Goal: Task Accomplishment & Management: Use online tool/utility

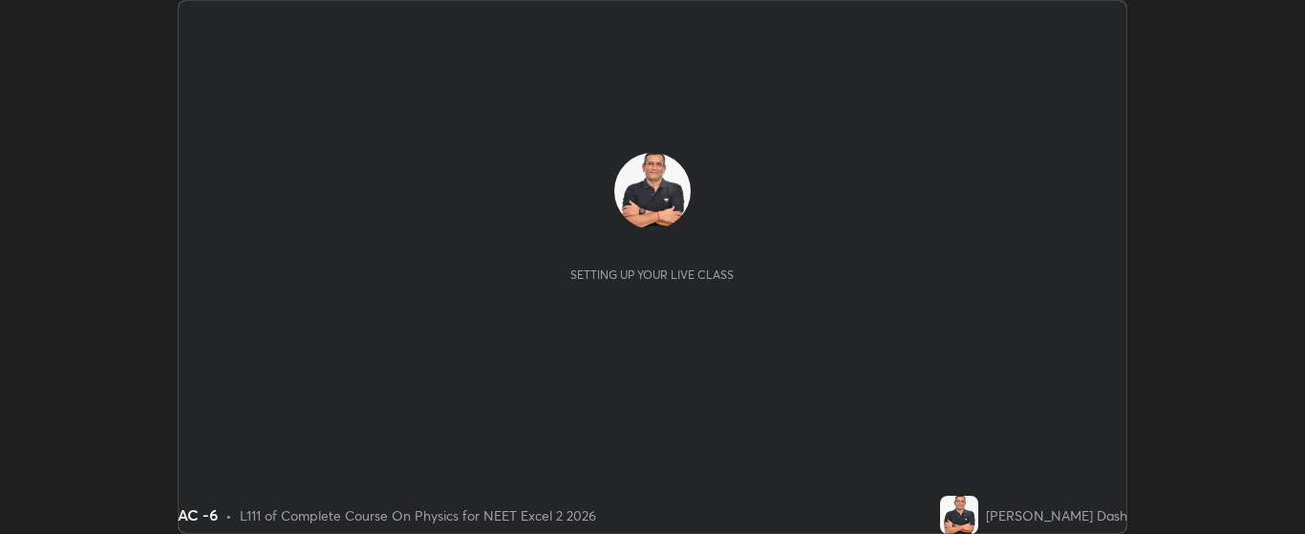
scroll to position [534, 1304]
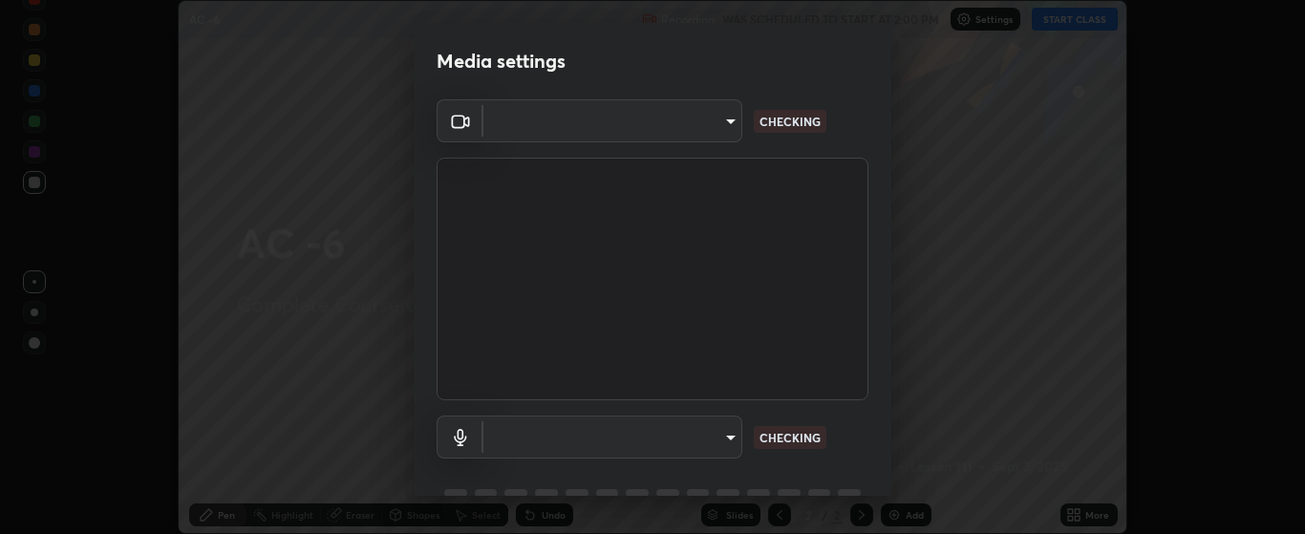
type input "bdf1d9f3bca52f971e18e8a0044631de21cc90e990e9184687b770e2af72e9a3"
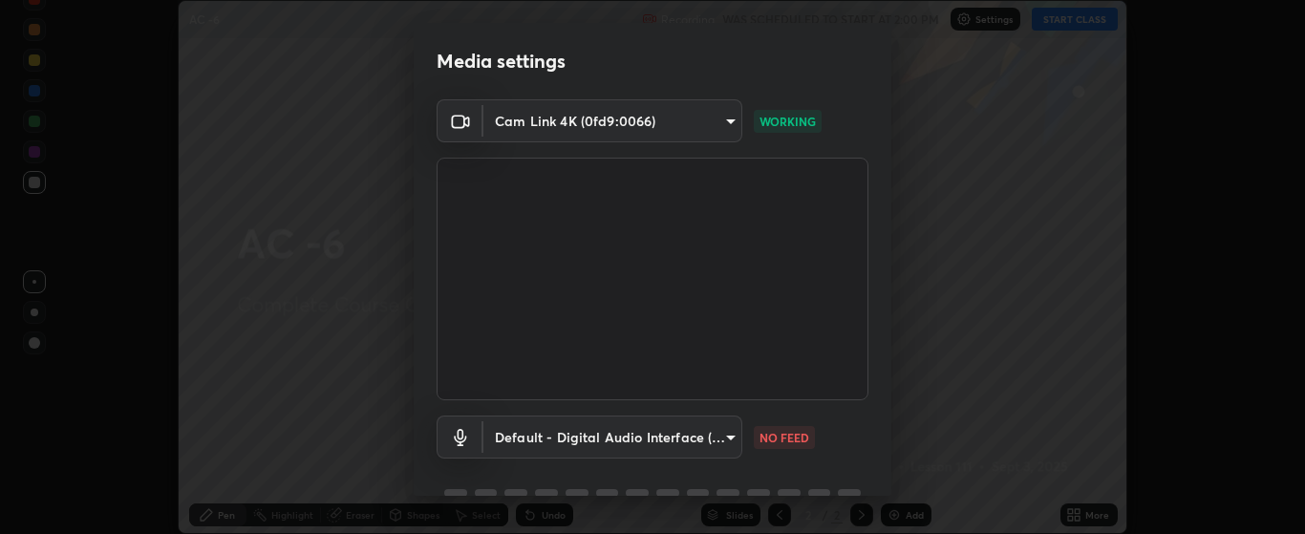
scroll to position [93, 0]
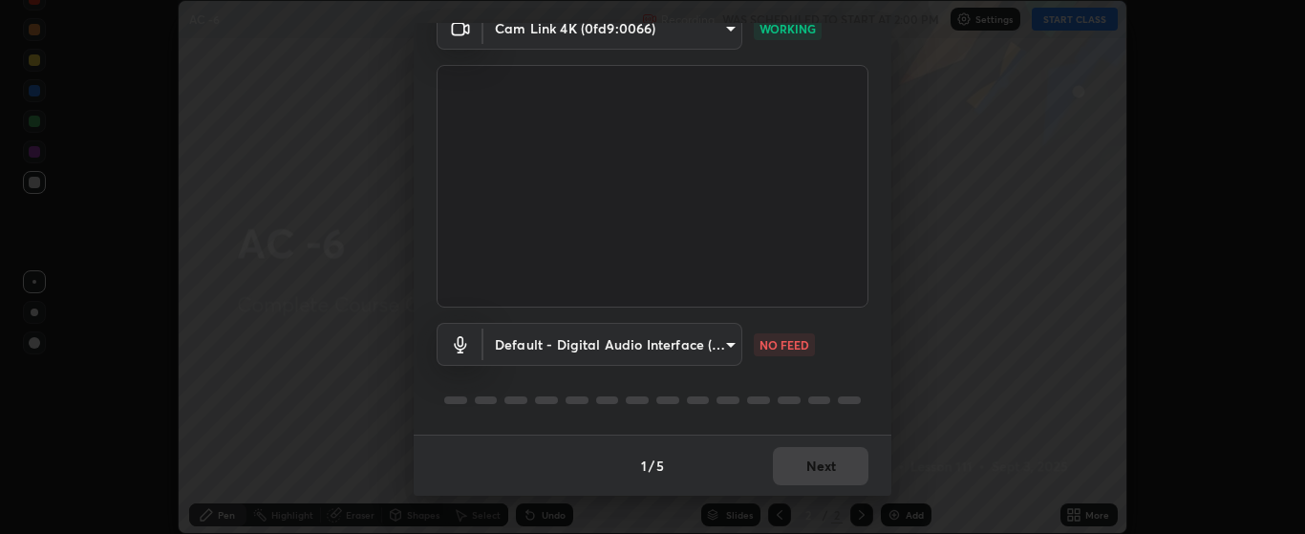
click at [726, 349] on body "Erase all AC -6 Recording WAS SCHEDULED TO START AT 2:00 PM Settings START CLAS…" at bounding box center [652, 267] width 1305 height 534
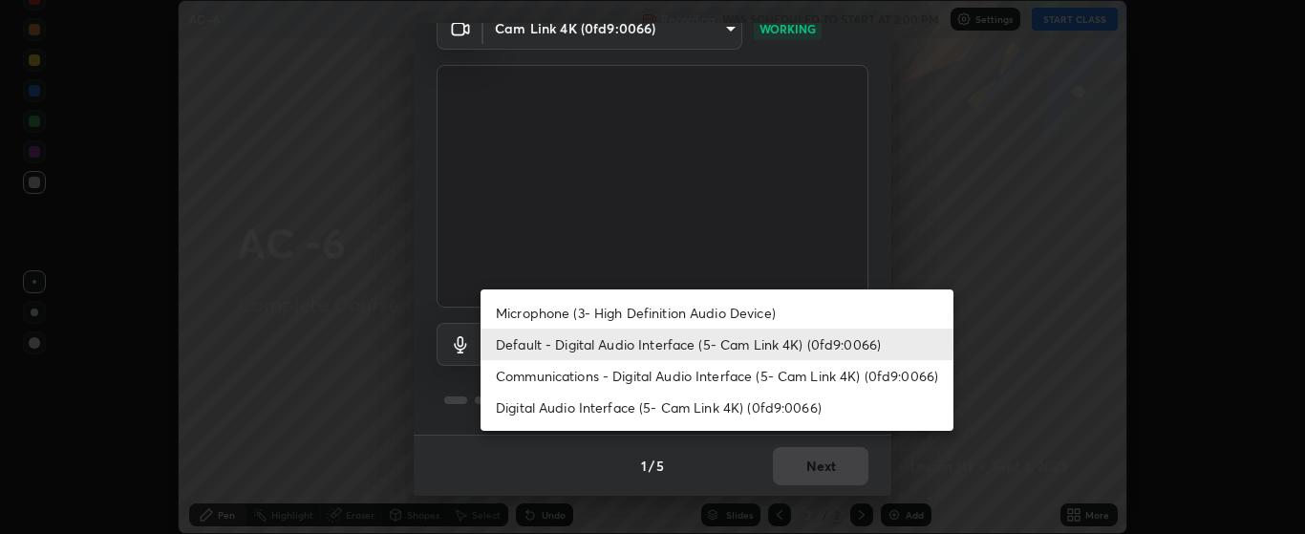
click at [732, 312] on li "Microphone (3- High Definition Audio Device)" at bounding box center [716, 313] width 473 height 32
type input "c256b86daf01c560be4829c0f54a8eced1dcc955cc1284151957411a620cb3fd"
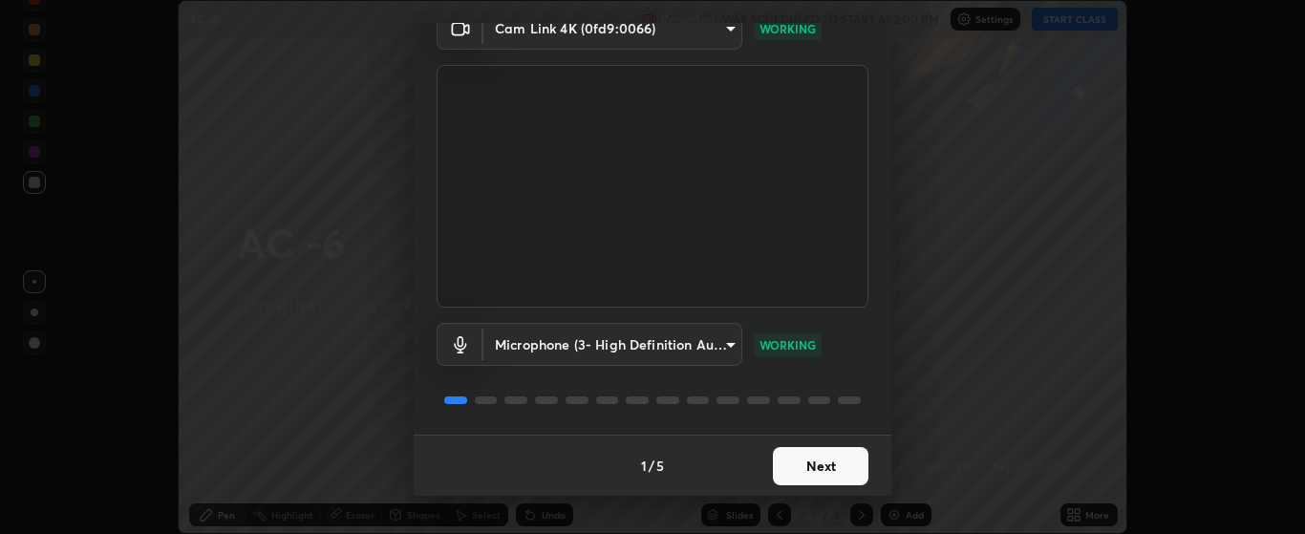
click at [820, 459] on button "Next" at bounding box center [820, 466] width 95 height 38
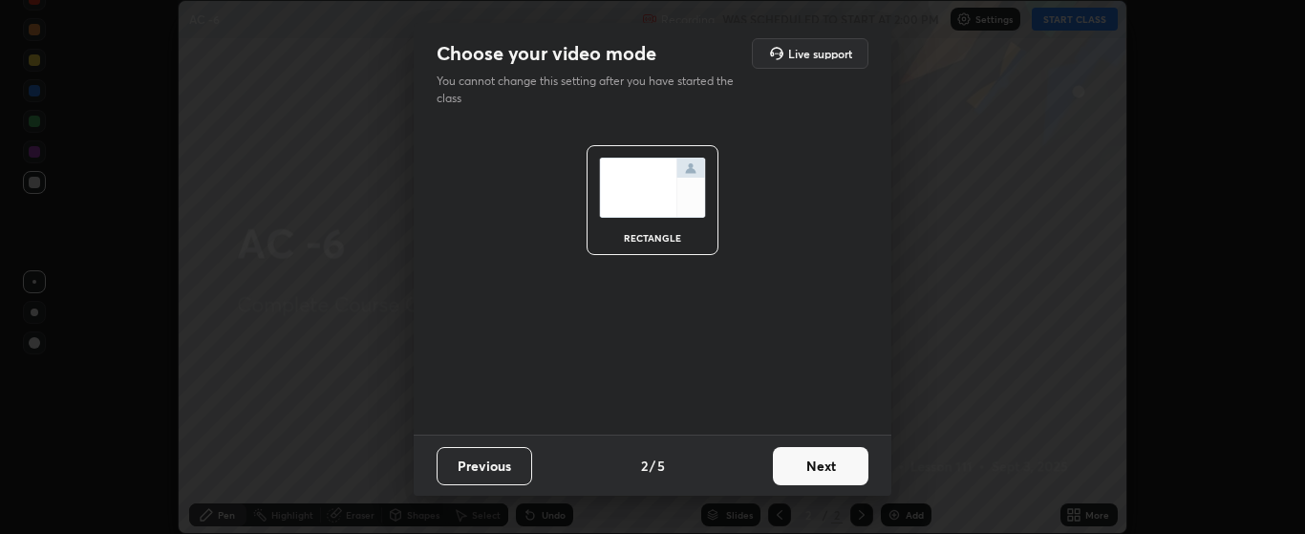
scroll to position [0, 0]
click at [823, 463] on button "Next" at bounding box center [820, 466] width 95 height 38
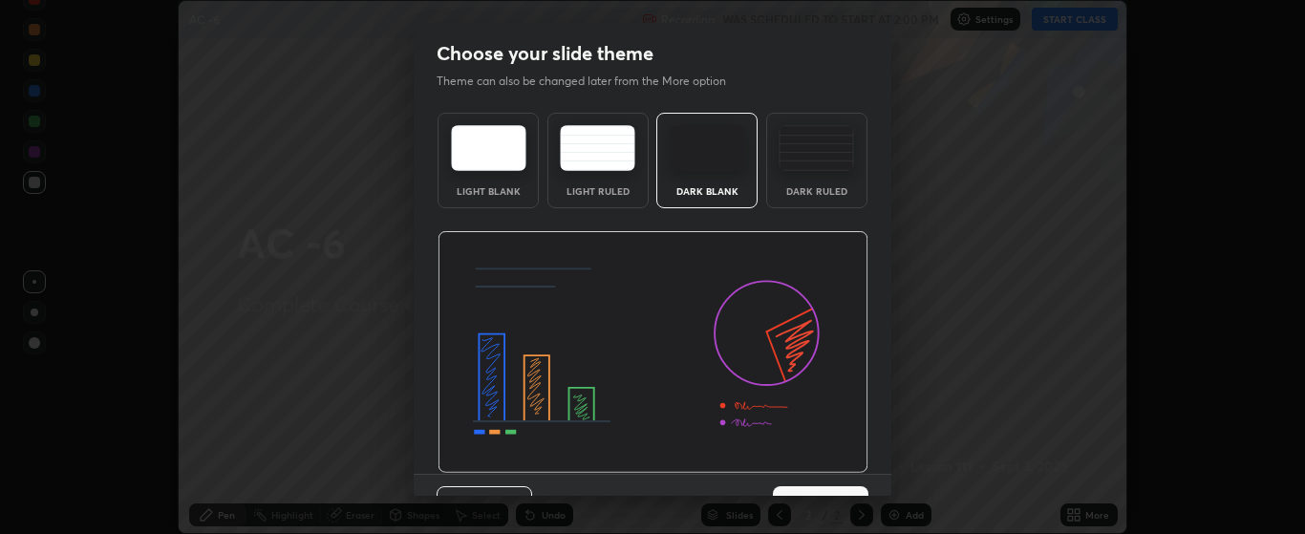
scroll to position [39, 0]
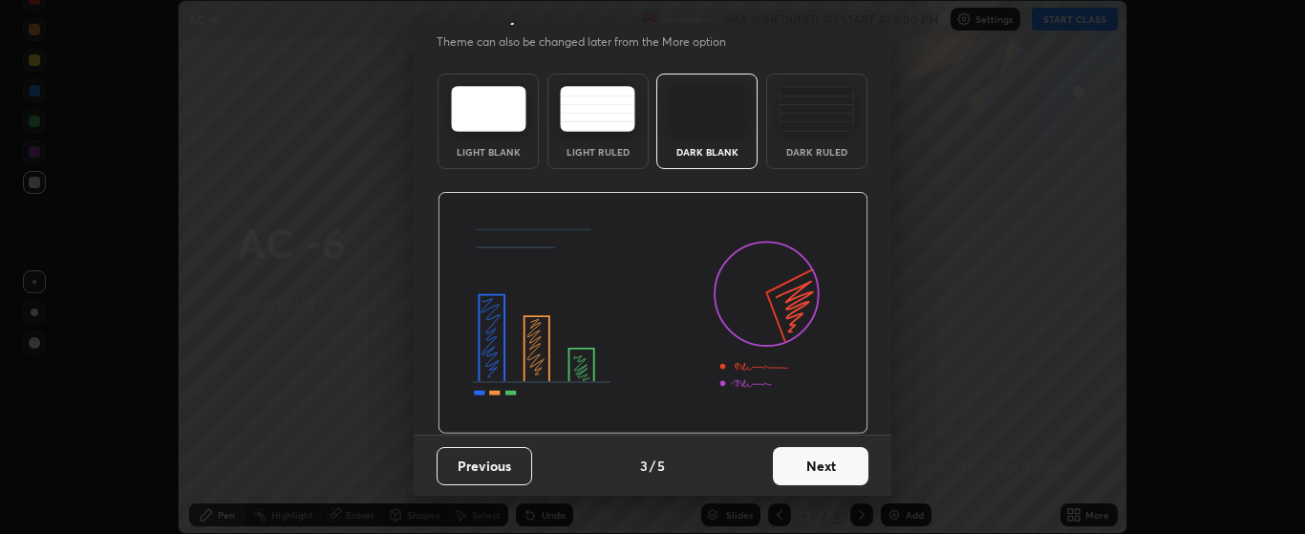
click at [829, 461] on button "Next" at bounding box center [820, 466] width 95 height 38
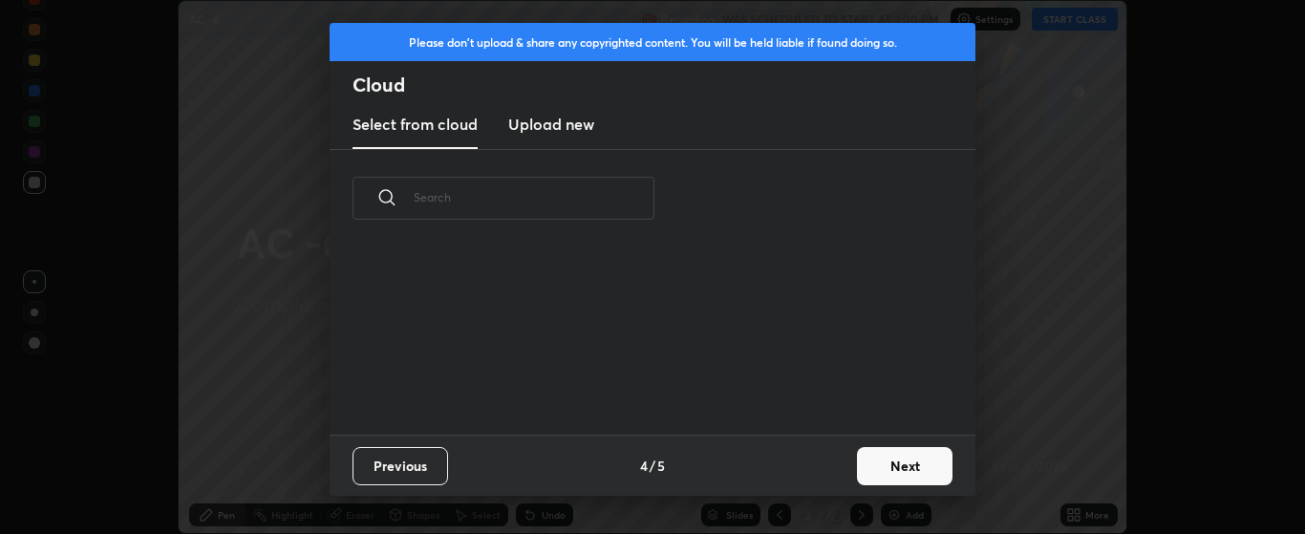
click at [883, 459] on button "Next" at bounding box center [904, 466] width 95 height 38
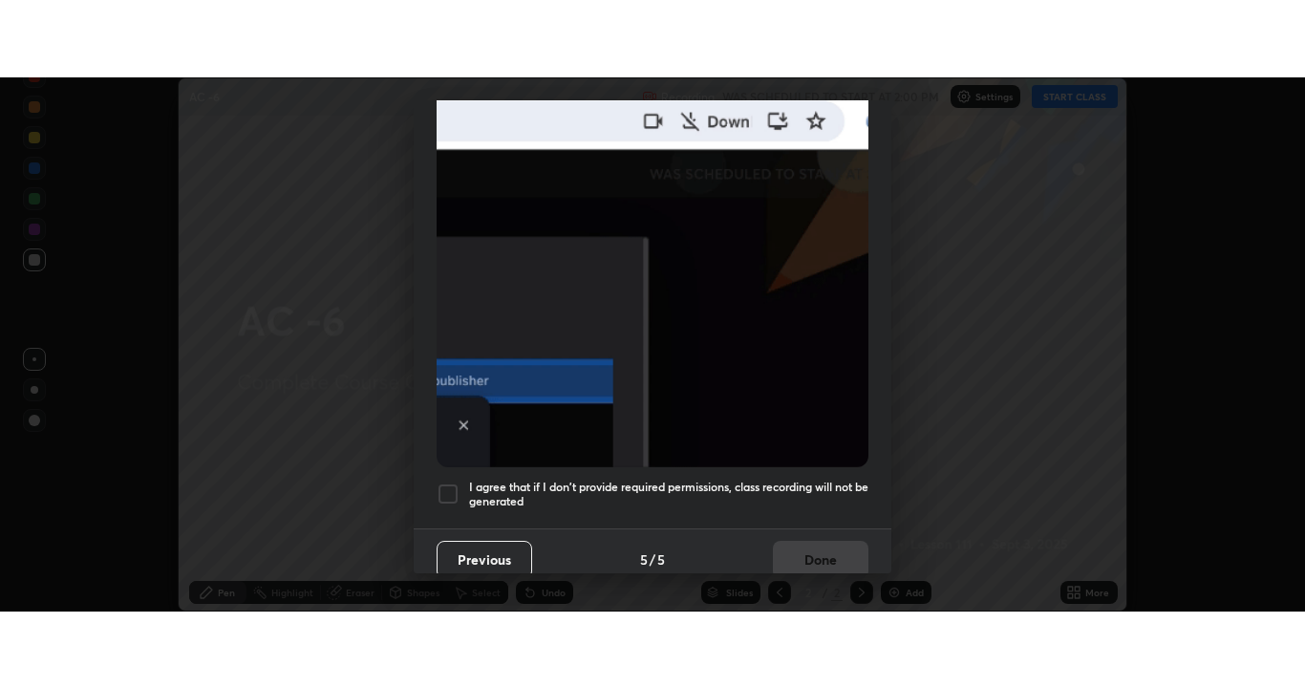
scroll to position [482, 0]
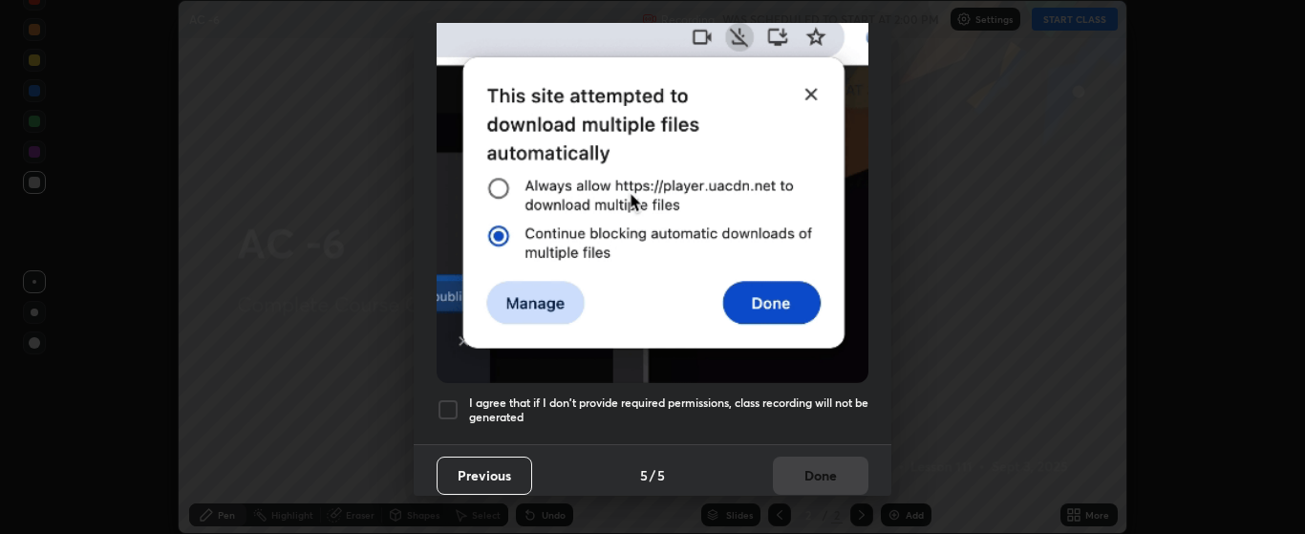
click at [451, 398] on div at bounding box center [447, 409] width 23 height 23
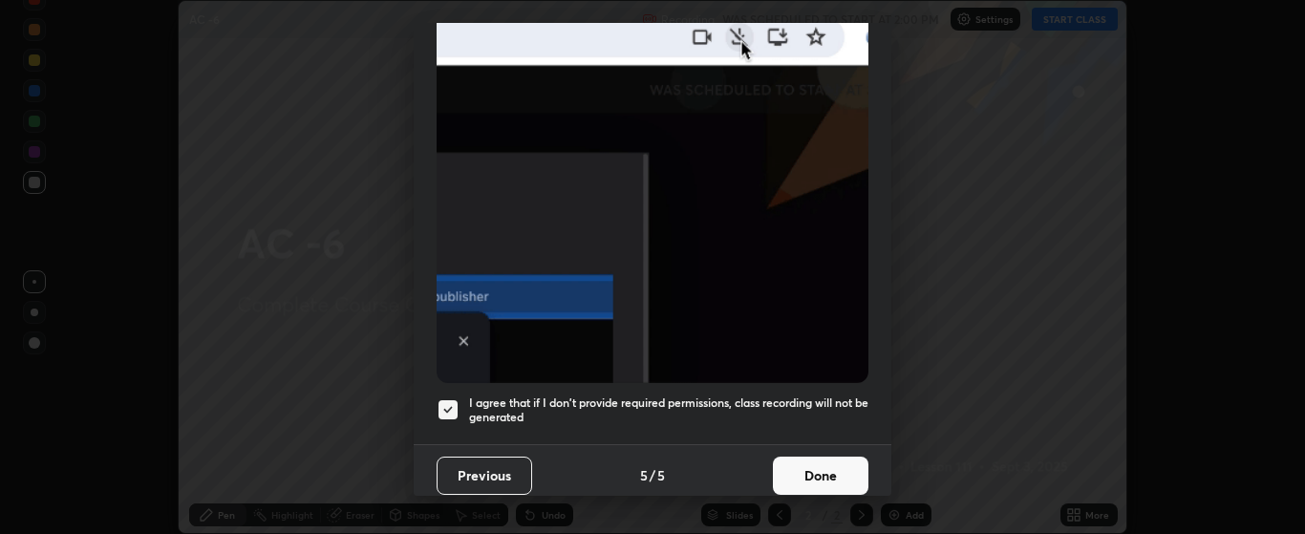
click at [808, 463] on button "Done" at bounding box center [820, 475] width 95 height 38
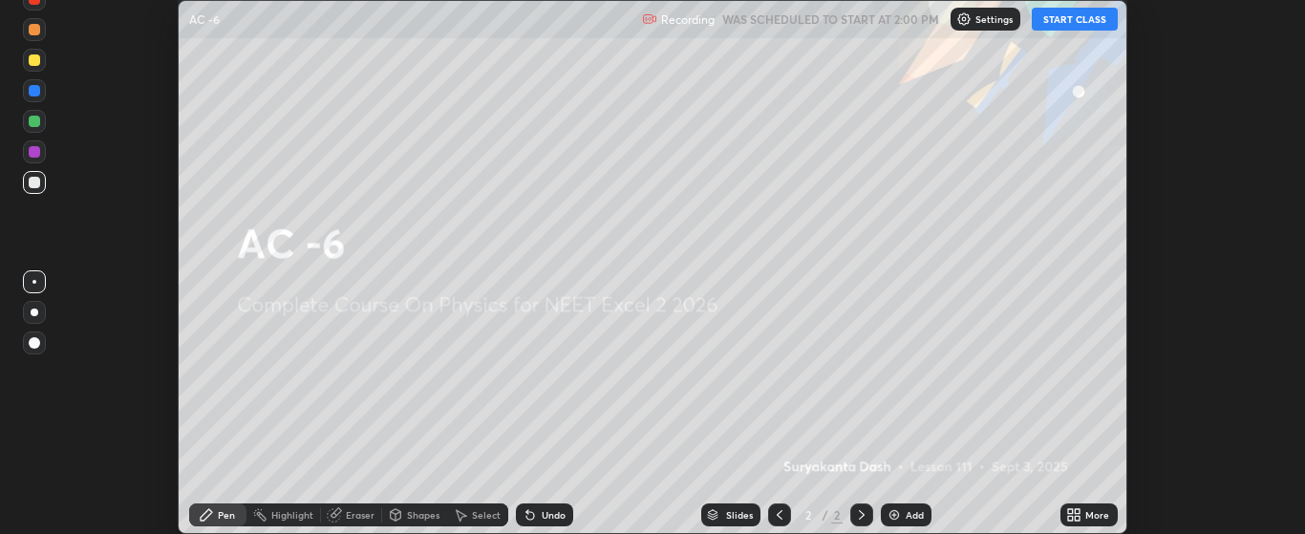
click at [901, 508] on img at bounding box center [893, 514] width 15 height 15
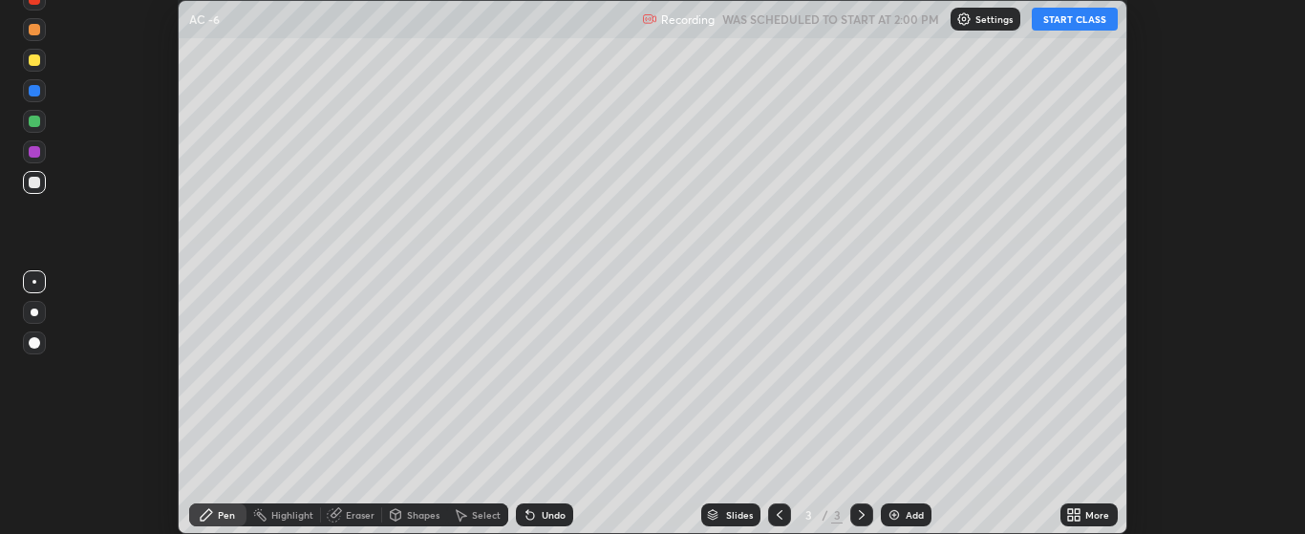
click at [1071, 511] on icon at bounding box center [1070, 511] width 5 height 5
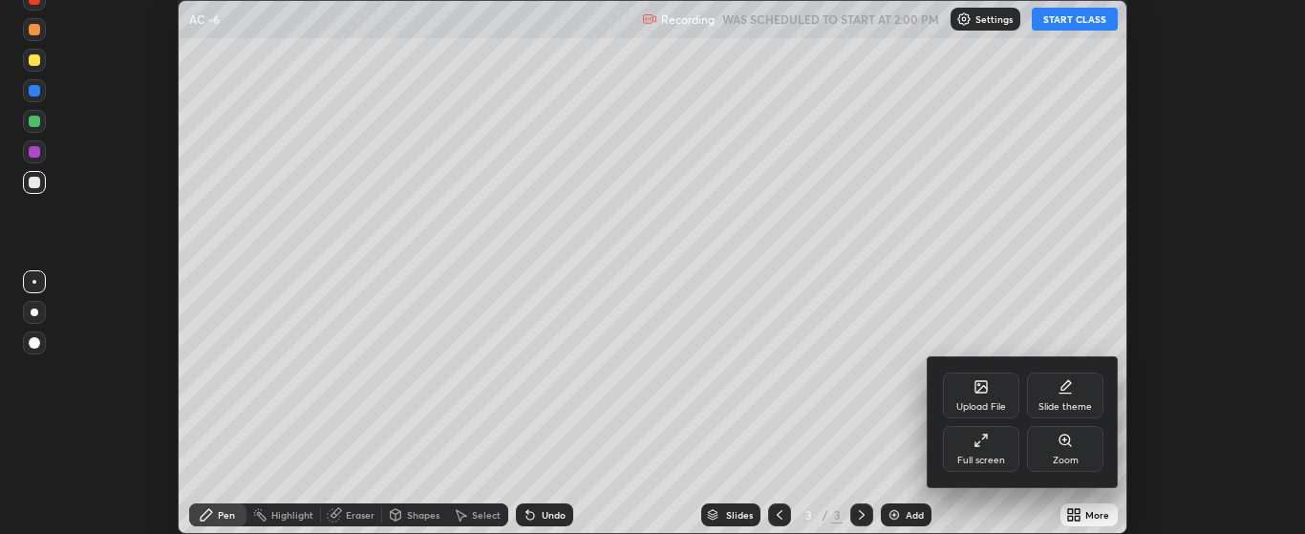
click at [984, 445] on icon at bounding box center [980, 440] width 15 height 15
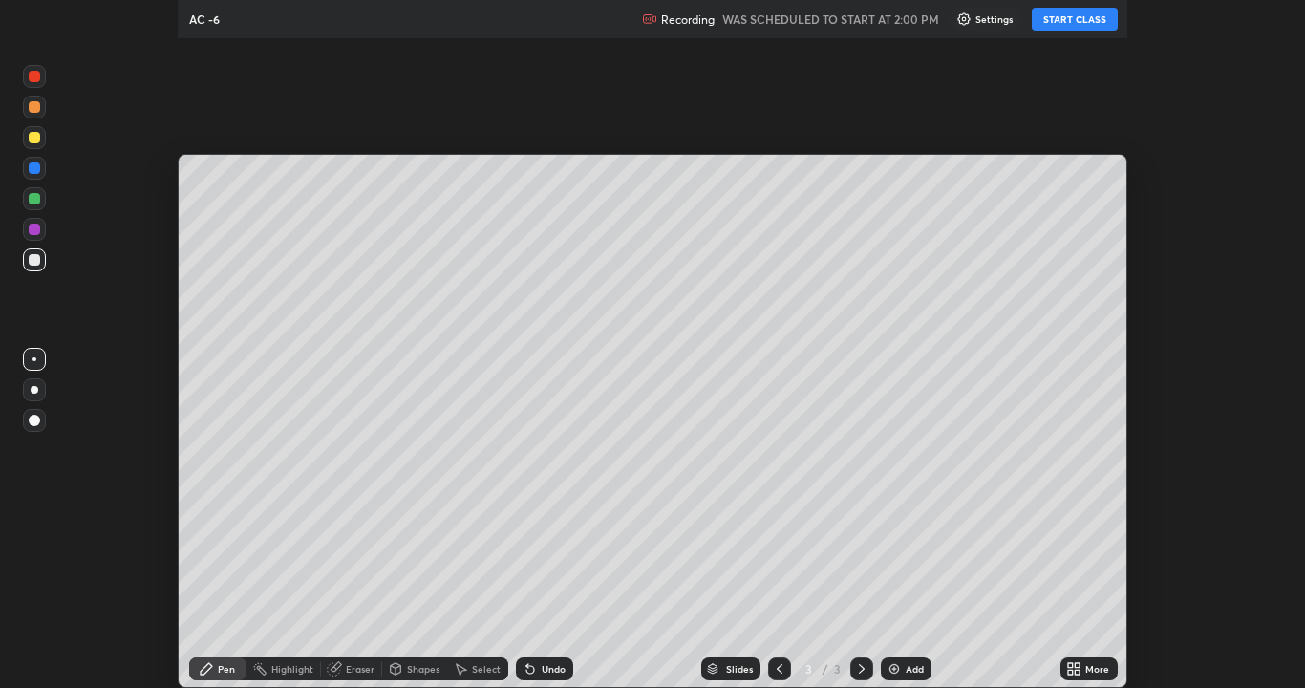
scroll to position [688, 1305]
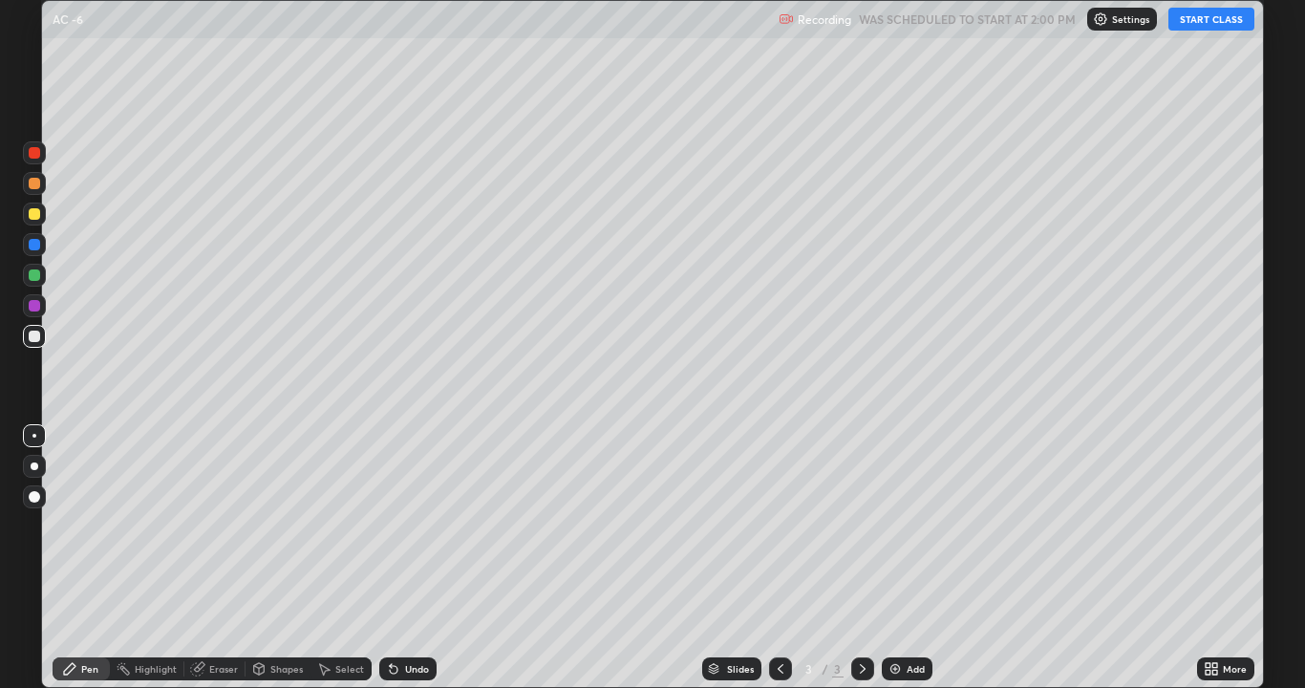
click at [1198, 29] on button "START CLASS" at bounding box center [1211, 19] width 86 height 23
click at [37, 216] on div at bounding box center [34, 213] width 11 height 11
click at [36, 275] on div at bounding box center [34, 274] width 11 height 11
click at [425, 533] on div "Undo" at bounding box center [417, 669] width 24 height 10
click at [421, 533] on div "Undo" at bounding box center [417, 669] width 24 height 10
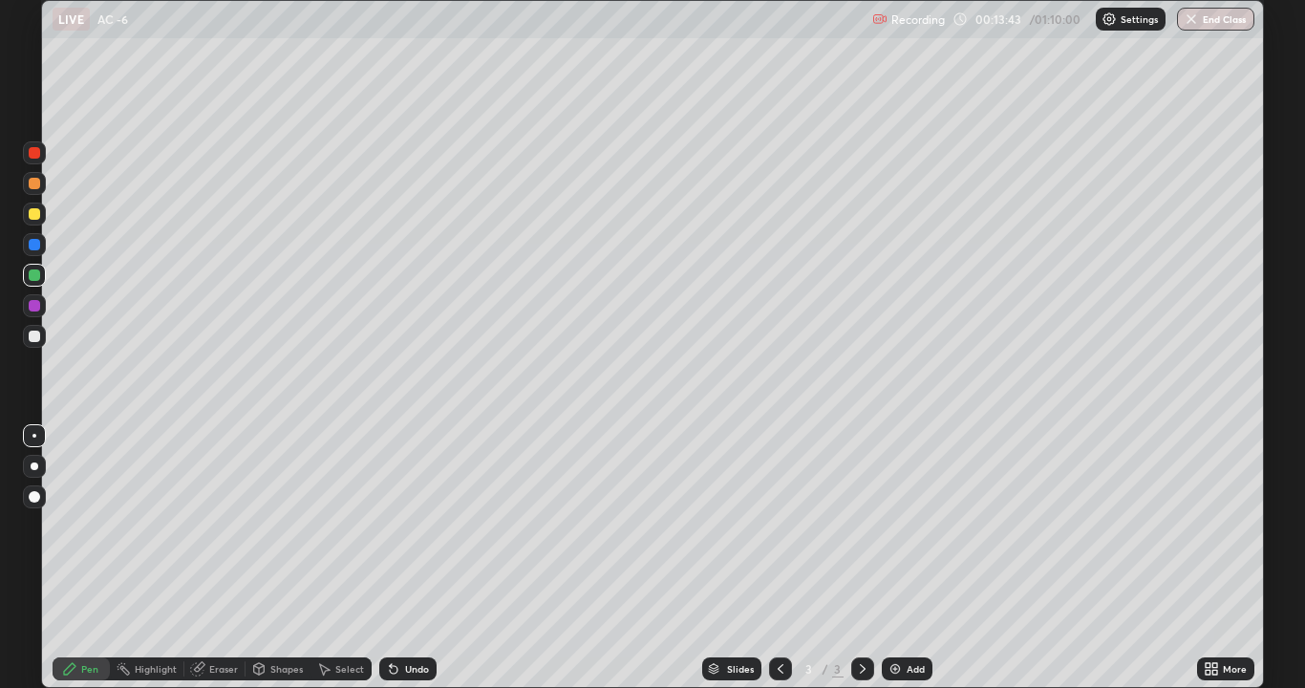
click at [896, 533] on div "Add" at bounding box center [906, 668] width 51 height 23
click at [780, 533] on icon at bounding box center [780, 668] width 15 height 15
click at [859, 533] on icon at bounding box center [862, 668] width 15 height 15
click at [778, 533] on icon at bounding box center [780, 668] width 15 height 15
click at [861, 533] on icon at bounding box center [862, 668] width 15 height 15
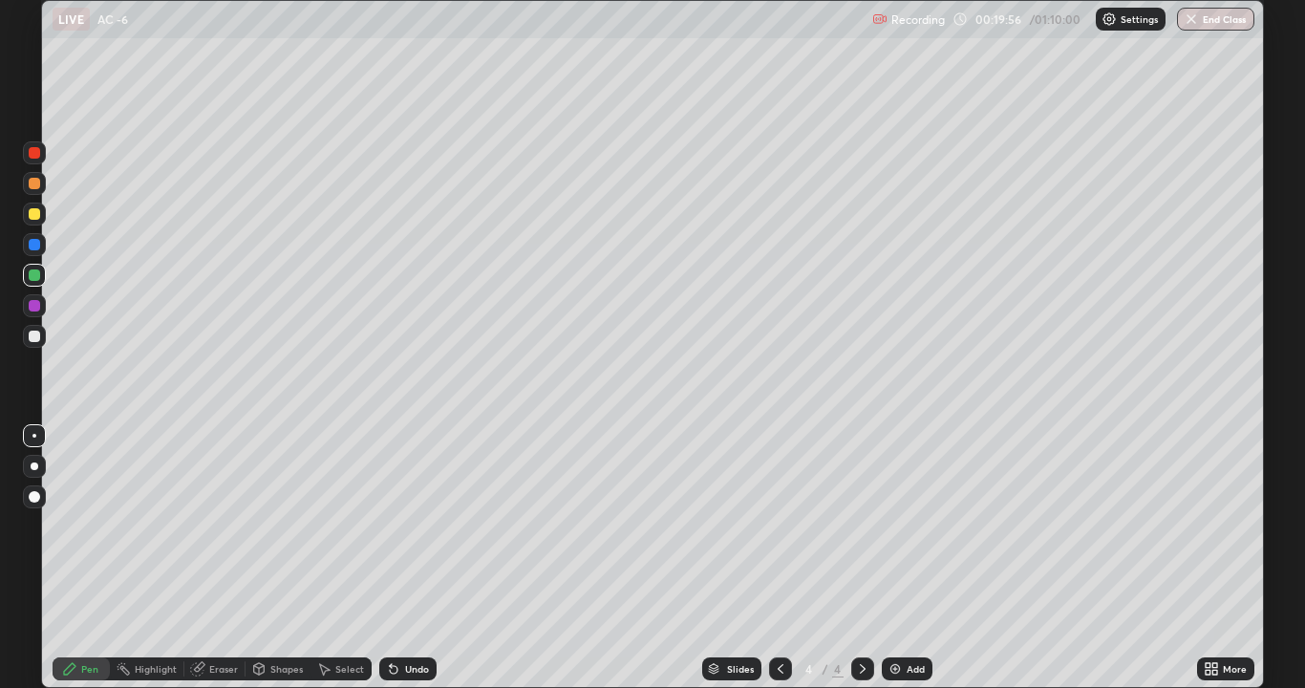
click at [777, 533] on div at bounding box center [780, 668] width 23 height 38
click at [860, 533] on icon at bounding box center [862, 668] width 15 height 15
click at [781, 533] on icon at bounding box center [780, 668] width 15 height 15
click at [858, 533] on div at bounding box center [862, 668] width 23 height 23
click at [775, 533] on div at bounding box center [780, 668] width 23 height 38
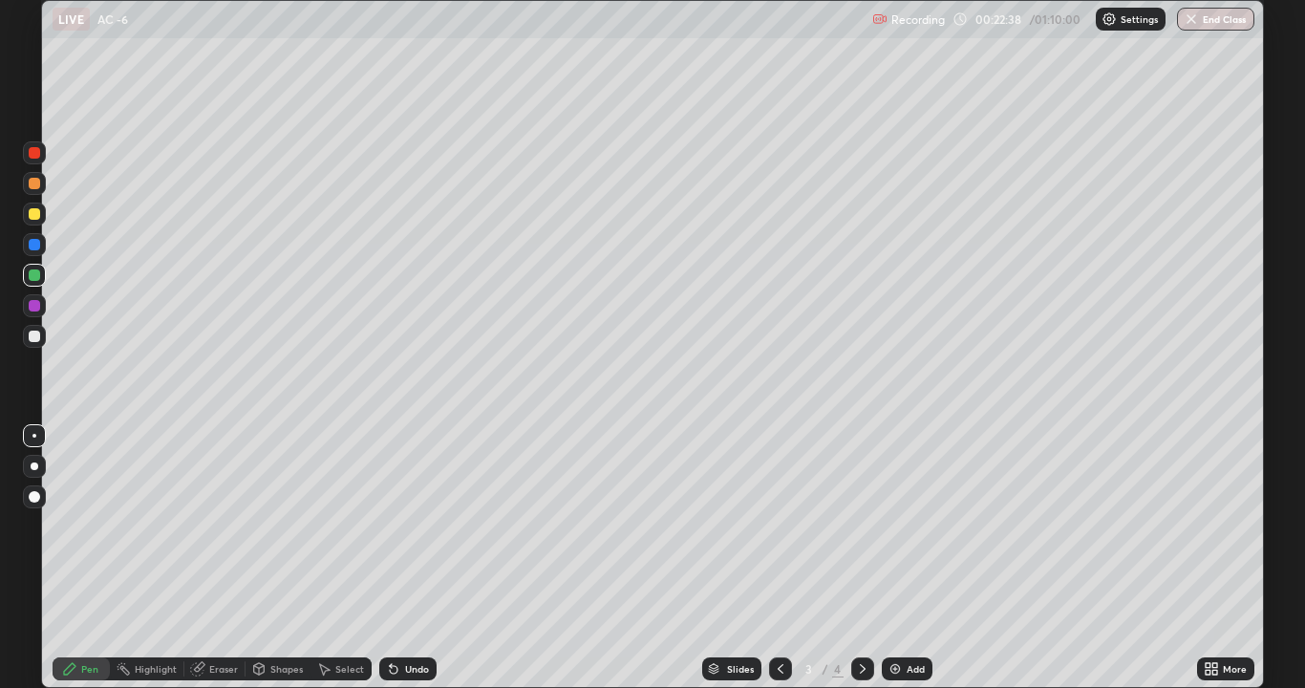
click at [858, 533] on icon at bounding box center [862, 668] width 15 height 15
click at [427, 533] on div "Undo" at bounding box center [407, 668] width 57 height 23
click at [786, 533] on div at bounding box center [780, 668] width 23 height 23
click at [862, 533] on div at bounding box center [862, 668] width 23 height 23
click at [777, 533] on icon at bounding box center [780, 668] width 15 height 15
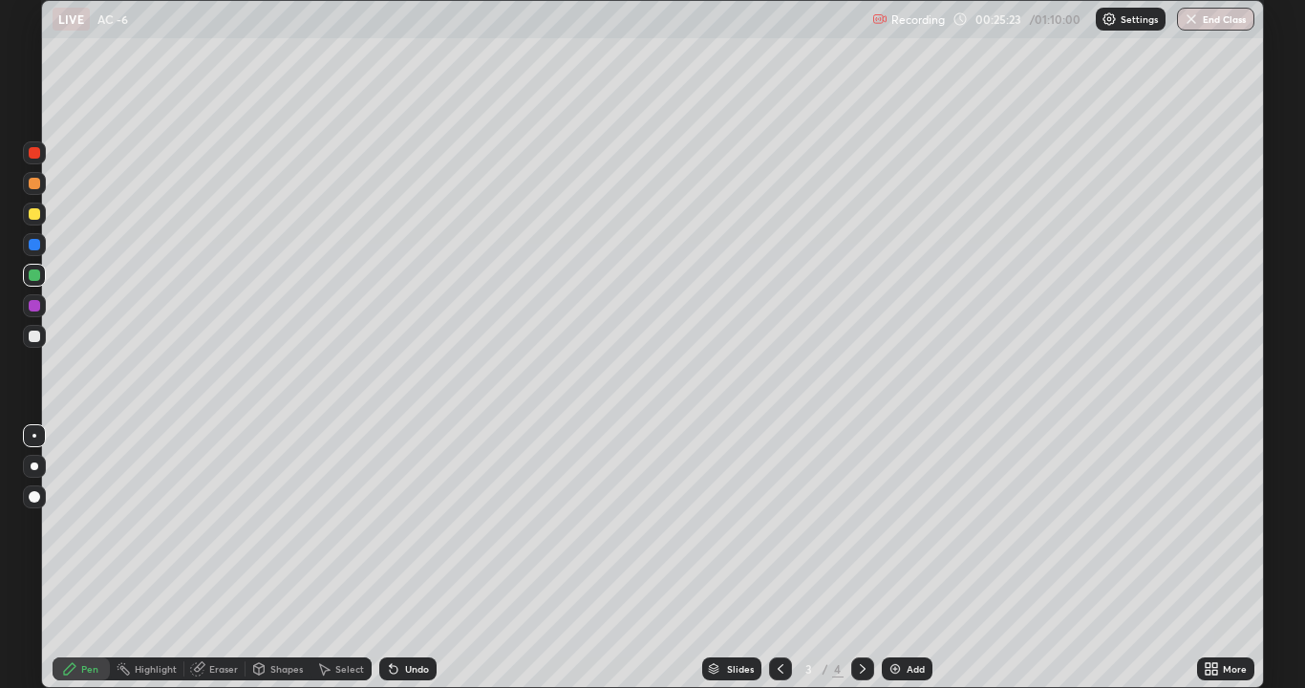
click at [860, 533] on icon at bounding box center [862, 668] width 15 height 15
click at [778, 533] on icon at bounding box center [780, 668] width 15 height 15
click at [866, 533] on icon at bounding box center [862, 668] width 15 height 15
click at [779, 533] on icon at bounding box center [780, 668] width 15 height 15
click at [860, 533] on icon at bounding box center [862, 668] width 15 height 15
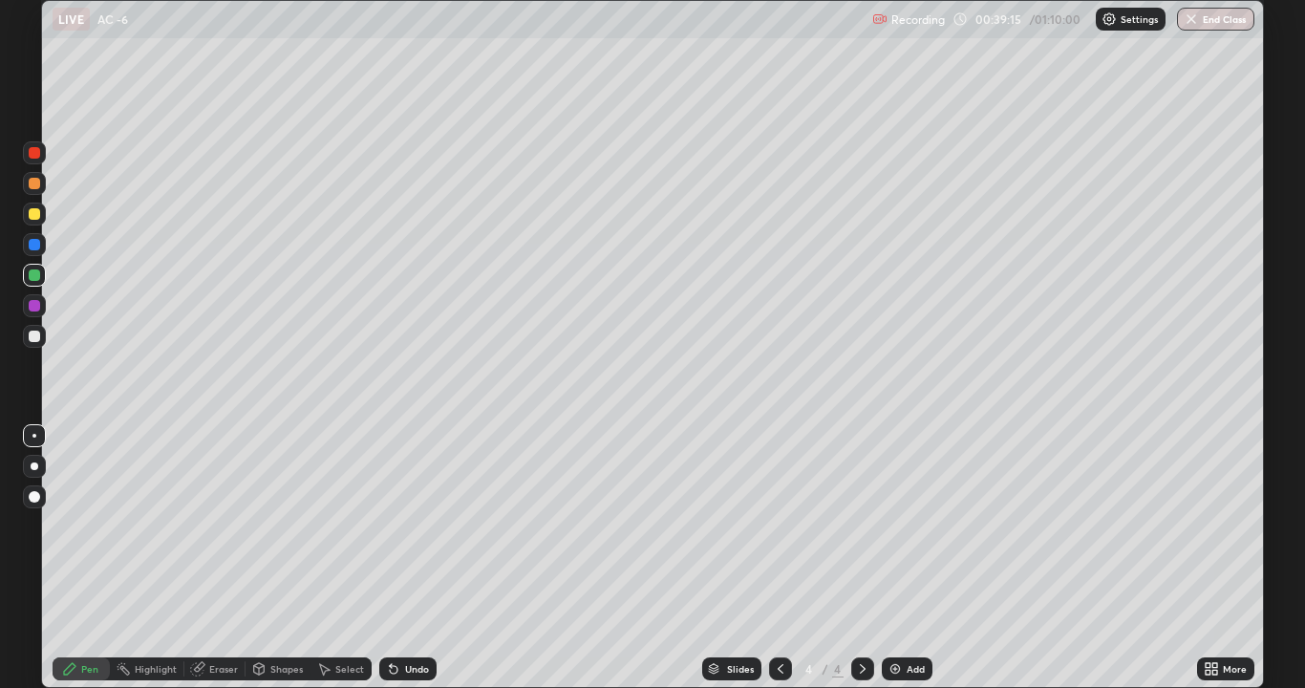
click at [906, 533] on div "Add" at bounding box center [915, 669] width 18 height 10
click at [41, 215] on div at bounding box center [34, 213] width 23 height 23
click at [85, 533] on div "Pen" at bounding box center [81, 668] width 57 height 38
click at [35, 273] on div at bounding box center [34, 274] width 11 height 11
click at [1217, 30] on button "End Class" at bounding box center [1215, 19] width 77 height 23
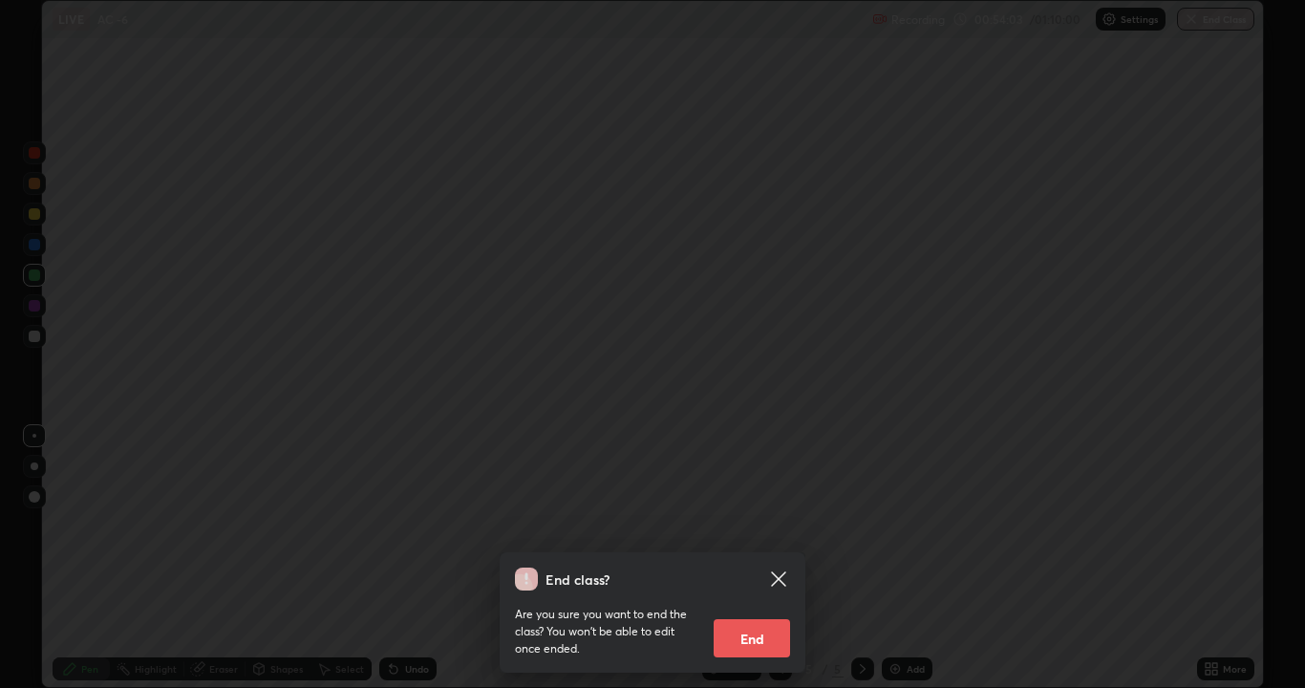
click at [766, 533] on button "End" at bounding box center [751, 638] width 76 height 38
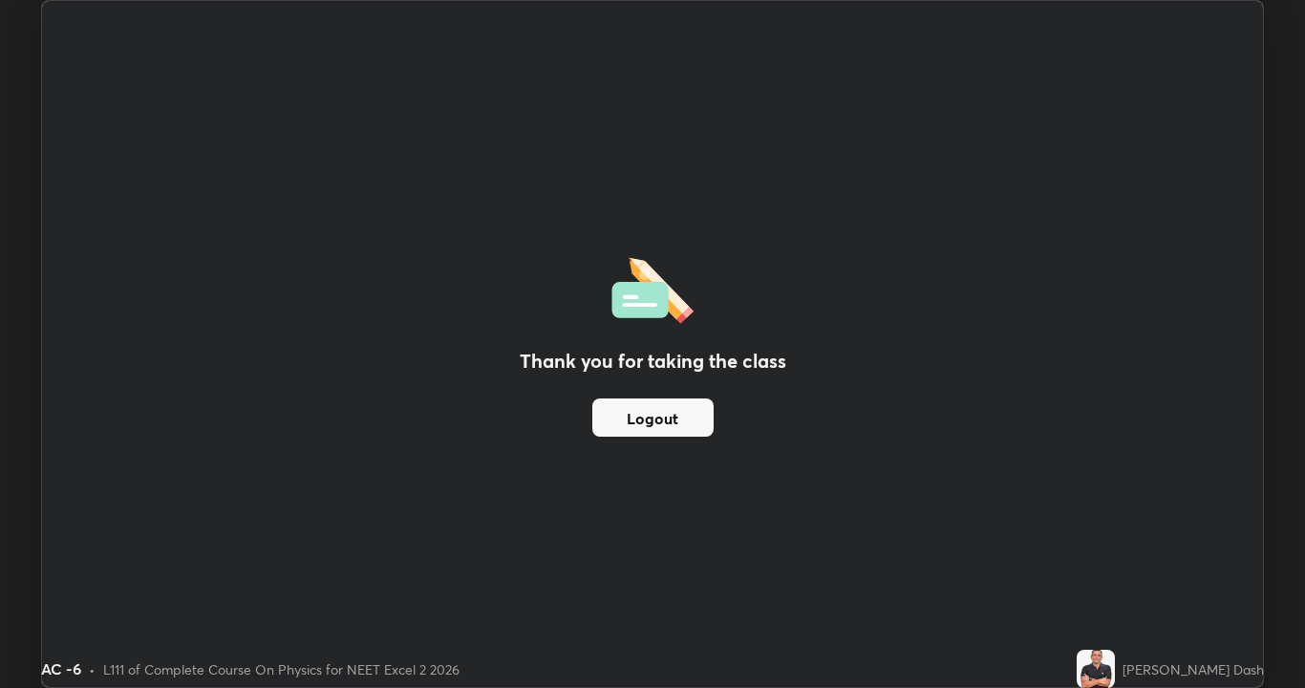
click at [669, 427] on button "Logout" at bounding box center [652, 417] width 121 height 38
